Goal: Task Accomplishment & Management: Manage account settings

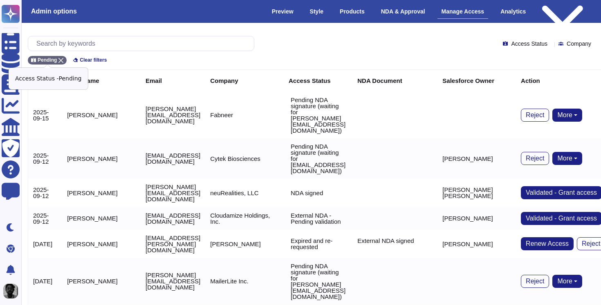
click at [62, 61] on icon at bounding box center [60, 60] width 5 height 5
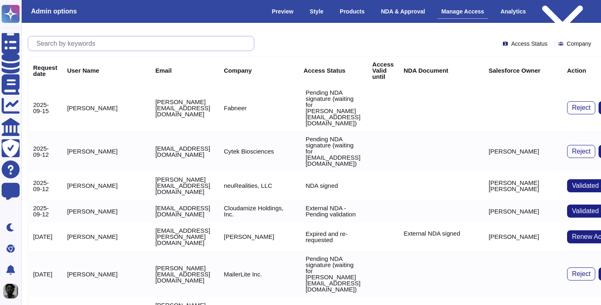
click at [99, 43] on input "text" at bounding box center [143, 43] width 222 height 14
paste input "[EMAIL_ADDRESS][DOMAIN_NAME]"
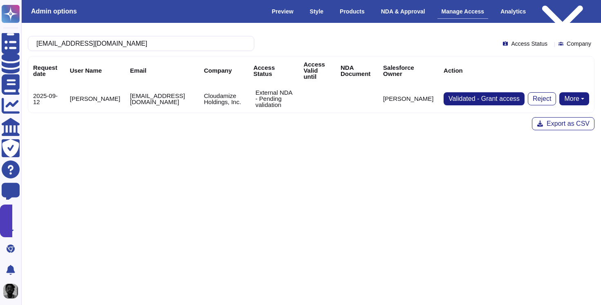
type input "[EMAIL_ADDRESS][DOMAIN_NAME]"
click at [578, 95] on button "More" at bounding box center [574, 98] width 30 height 13
click at [554, 120] on link "Send NDA" at bounding box center [544, 125] width 90 height 10
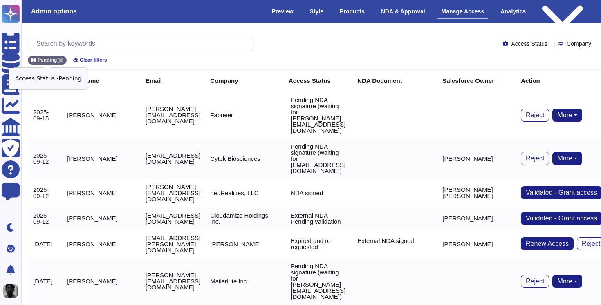
click at [63, 59] on icon at bounding box center [60, 60] width 5 height 5
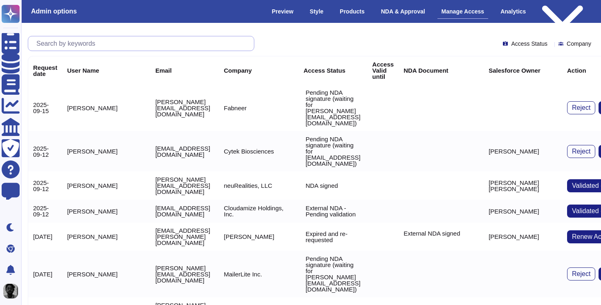
click at [105, 45] on input "text" at bounding box center [143, 43] width 222 height 14
paste input "[PERSON_NAME][EMAIL_ADDRESS][DOMAIN_NAME]"
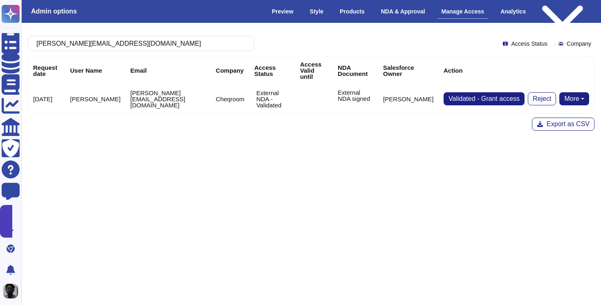
type input "[PERSON_NAME][EMAIL_ADDRESS][DOMAIN_NAME]"
click at [580, 99] on button "More" at bounding box center [574, 98] width 30 height 13
click at [553, 126] on link "Remove NDA" at bounding box center [556, 125] width 65 height 10
